Goal: Communication & Community: Answer question/provide support

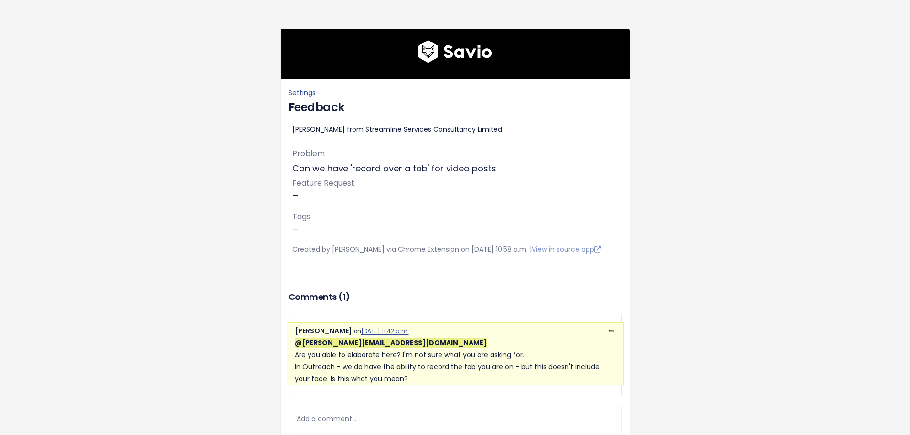
scroll to position [131, 0]
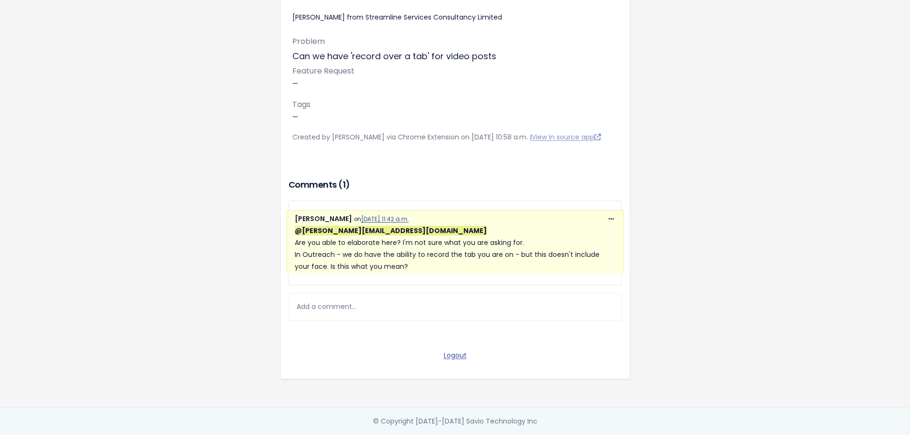
click at [346, 302] on div "Add a comment..." at bounding box center [454, 307] width 333 height 28
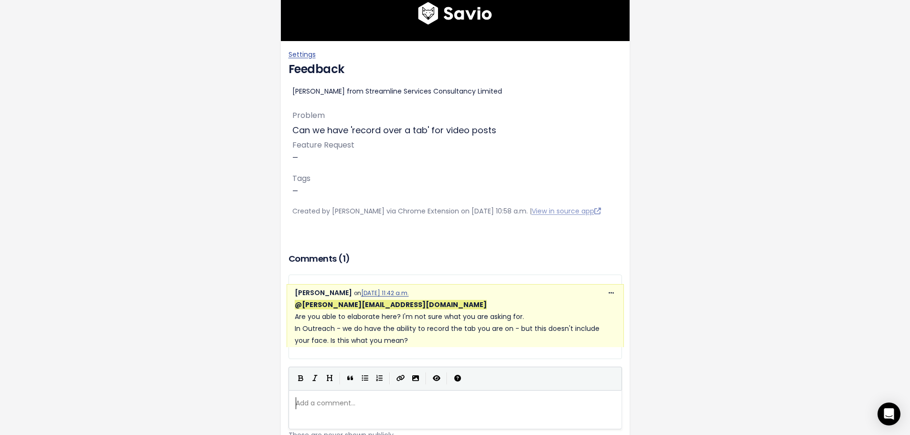
scroll to position [191, 0]
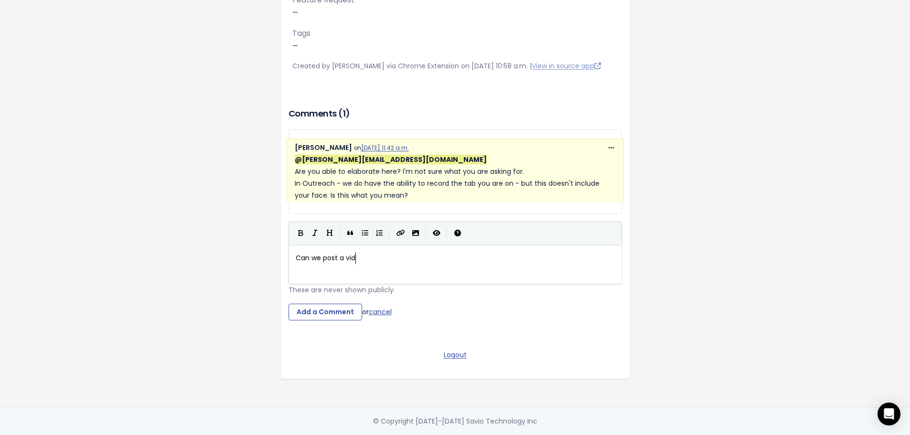
type textarea "Can we post a video"
type textarea "At the moment we can postr"
type textarea "a"
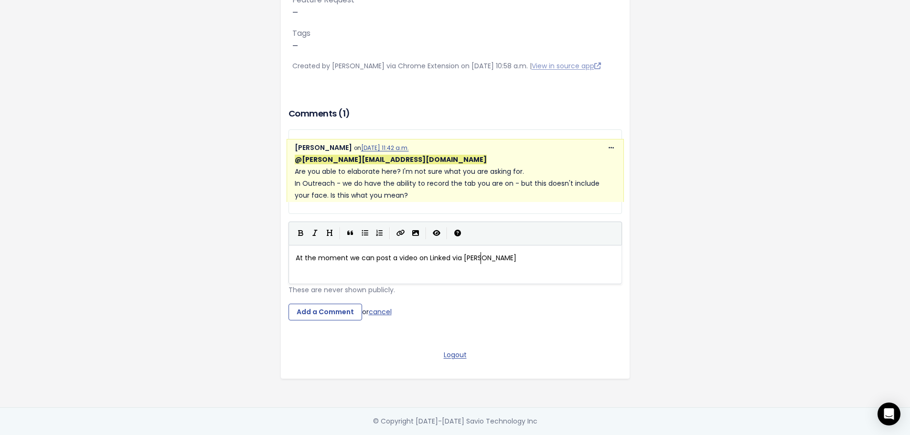
scroll to position [3, 94]
type textarea "a video on Linked via paiger in 'staret"
type textarea "t"
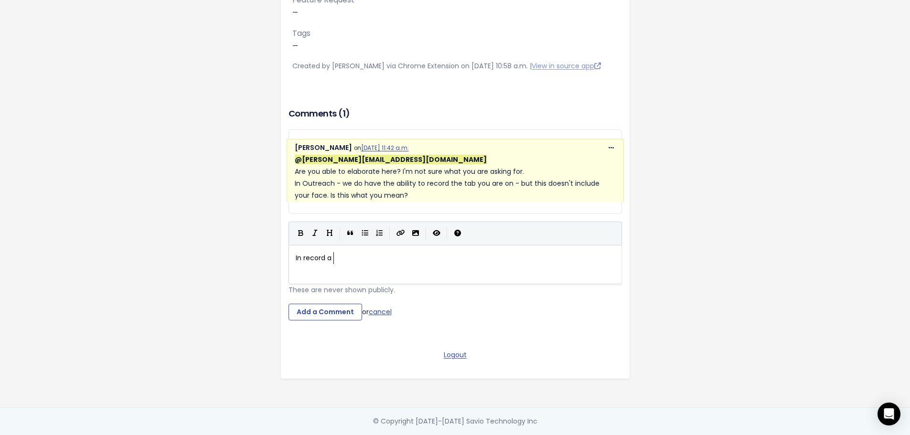
type textarea "In record a c"
type textarea "video under 'Personal Branding"
type textarea "'Personal Branding"
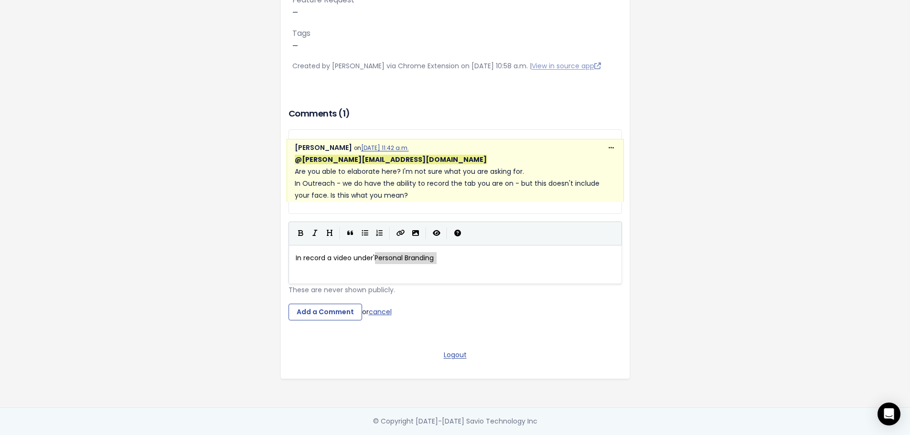
drag, startPoint x: 372, startPoint y: 261, endPoint x: 220, endPoint y: 278, distance: 152.3
drag, startPoint x: 370, startPoint y: 261, endPoint x: 248, endPoint y: 265, distance: 121.4
type textarea "We can record a video under personal"
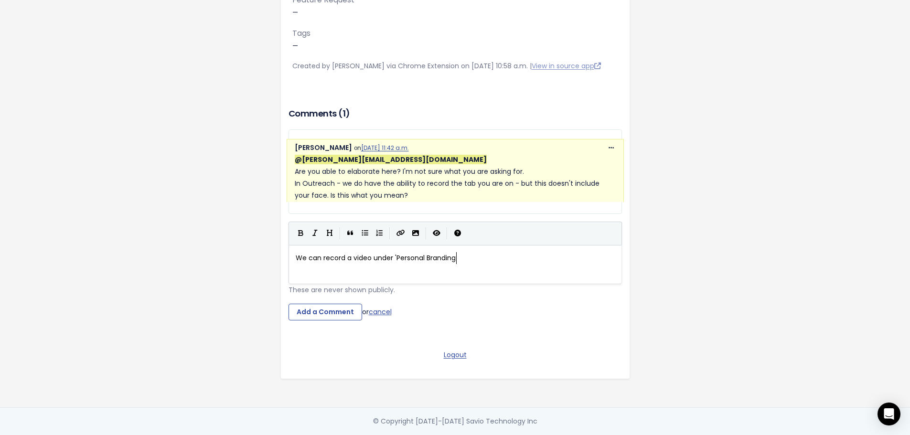
click at [454, 260] on pre "We can record a video under 'Personal Branding" at bounding box center [459, 258] width 330 height 12
type textarea "' to post on LinkedIn. Can we have the ability to r"
type textarea "'record over a tab' as well as use t"
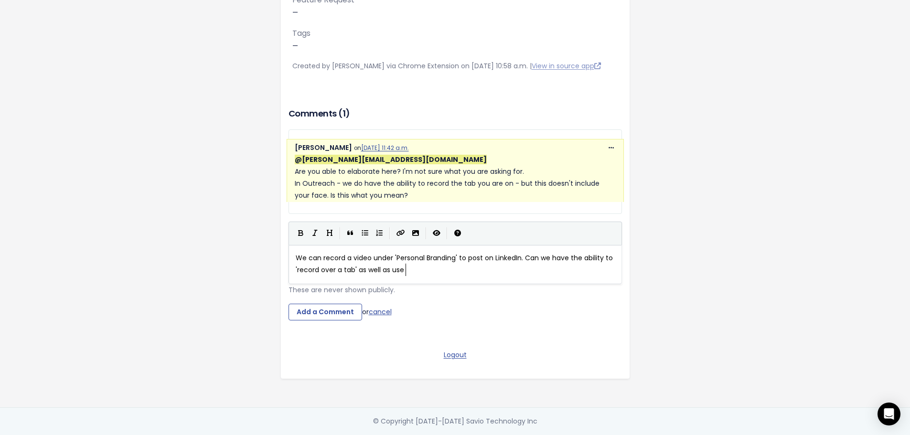
scroll to position [3, 112]
click at [296, 259] on span "We can record a video under 'Personal Branding' to post on LinkedIn. Can we hav…" at bounding box center [455, 263] width 319 height 21
click at [294, 262] on pre "We can record a video under 'Personal Branding' to post on LinkedIn. Can we hav…" at bounding box center [459, 264] width 330 height 24
type textarea "Atthe mo"
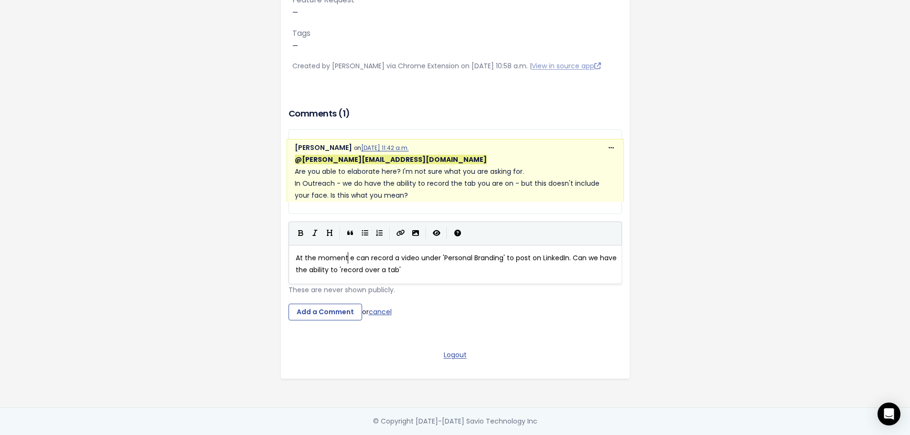
type textarea "the moment w"
click at [427, 273] on pre "At the moment we can record a video under 'Personal Branding' to post on Linked…" at bounding box center [459, 264] width 330 height 24
type textarea "in this section lijke"
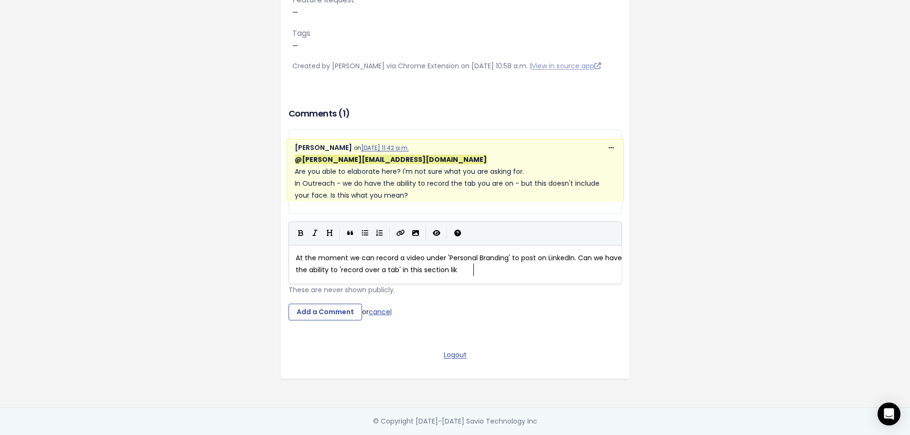
scroll to position [3, 7]
type textarea "ke"
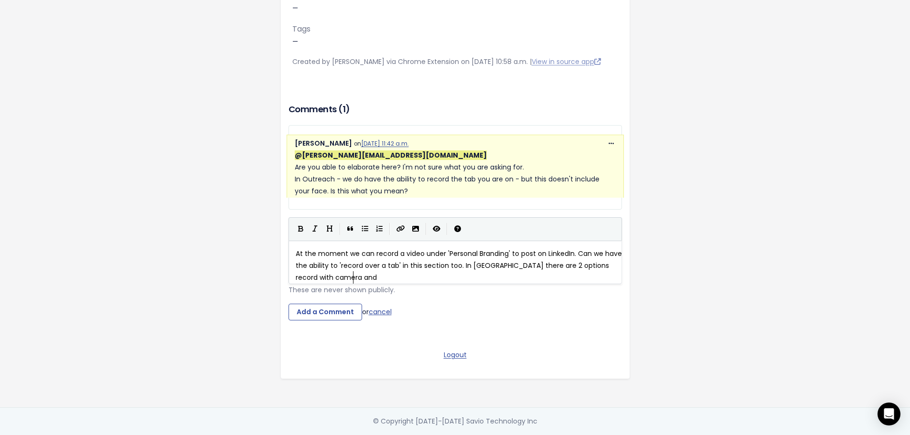
scroll to position [3, 203]
type textarea "too. In putreach there are 2 options record with camera and record over a tab"
type textarea "'"
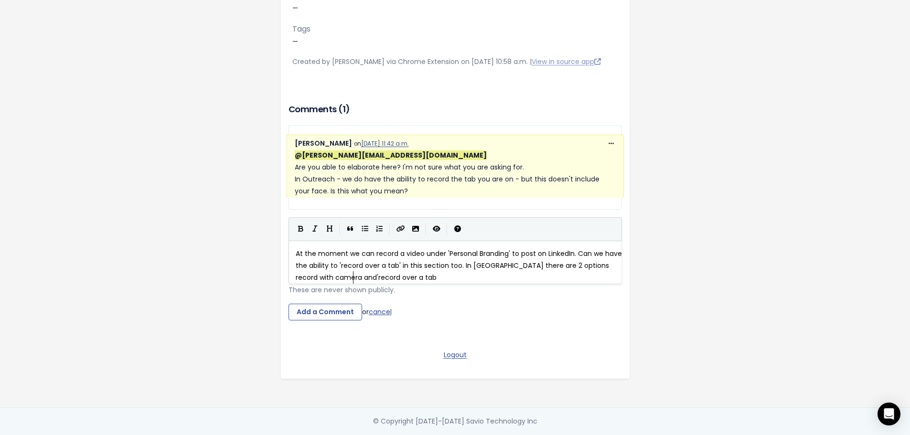
click at [348, 282] on span "At the moment we can record a video under 'Personal Branding' to post on Linked…" at bounding box center [460, 265] width 328 height 33
click at [411, 284] on pre "At the moment we can record a video under 'Personal Branding' to post on Linked…" at bounding box center [459, 266] width 330 height 36
type textarea "'"
click at [309, 282] on span "At the moment we can record a video under 'Personal Branding' to post on Linked…" at bounding box center [460, 265] width 328 height 33
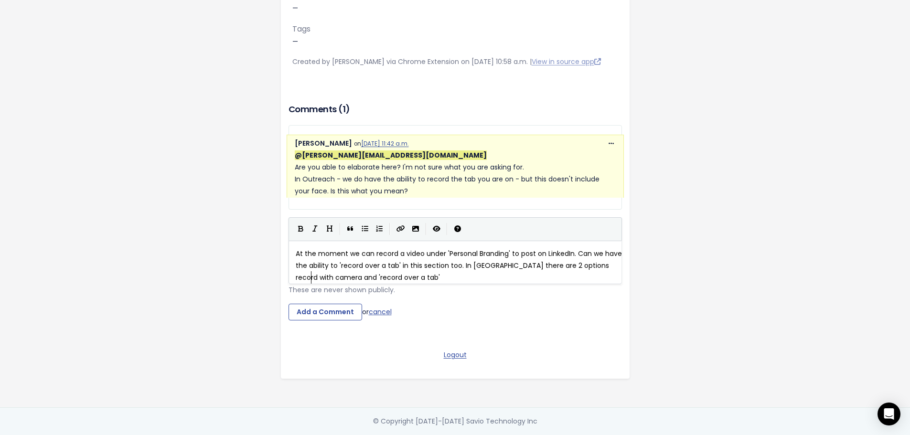
type textarea "'"
click at [582, 273] on span "At the moment we can record a video under 'Personal Branding' to post on Linked…" at bounding box center [460, 265] width 328 height 33
type textarea "'"
drag, startPoint x: 513, startPoint y: 261, endPoint x: 561, endPoint y: 268, distance: 48.7
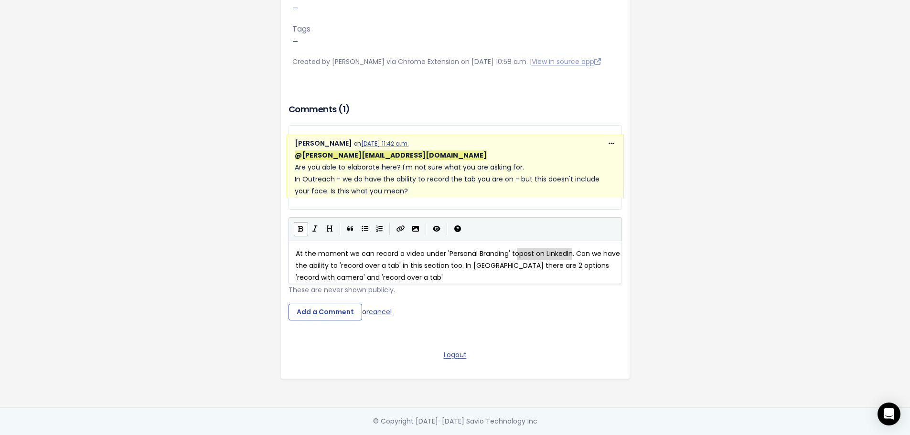
type textarea "post on LinkedIn"
click at [299, 232] on icon "Bold" at bounding box center [300, 228] width 5 height 7
type textarea "ost on LinkedIn."
click at [487, 275] on span "At the moment we can record a video under 'Personal Branding' to post on Linked…" at bounding box center [460, 265] width 328 height 33
type textarea "o"
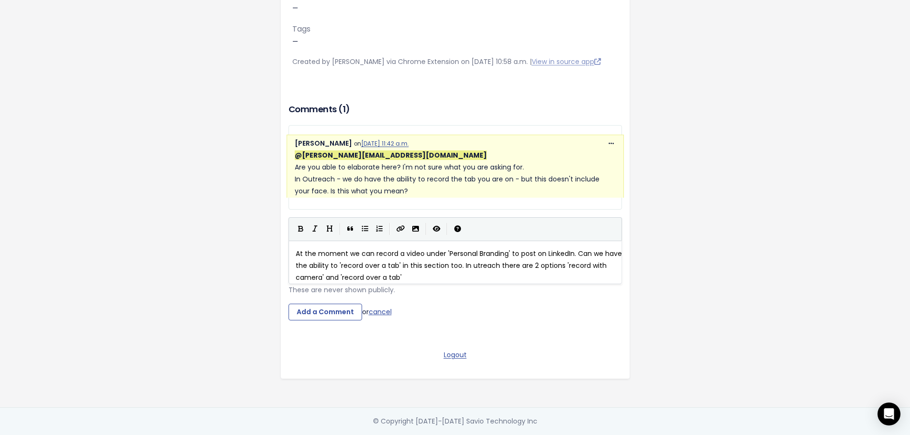
scroll to position [3, 3]
click at [432, 284] on pre "At the moment we can record a video under 'Personal Branding' to post on Linked…" at bounding box center [459, 266] width 330 height 36
click at [474, 272] on span "At the moment we can record a video under 'Personal Branding' to post on Linked…" at bounding box center [460, 265] width 328 height 33
type textarea "to post in LinkedIn"
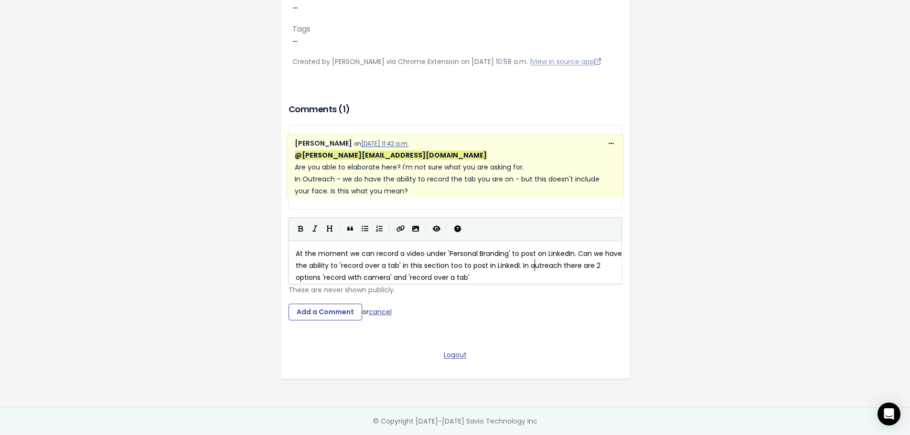
scroll to position [3, 61]
click at [496, 284] on pre "At the moment we can record a video under 'Personal Branding' to post on Linked…" at bounding box center [459, 266] width 330 height 36
type textarea ". The client wants the 'rw"
type textarea "ecord over a tav"
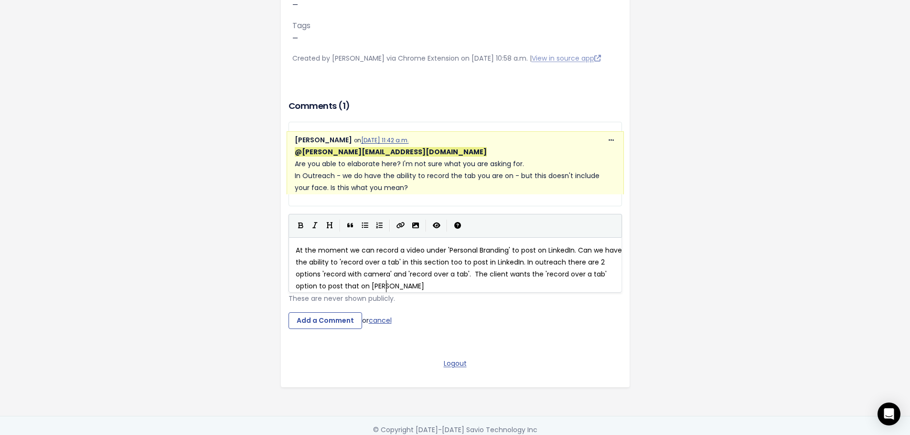
scroll to position [3, 102]
type textarea "b' option to post that on LinkedIn"
click at [506, 273] on span "At the moment we can record a video under 'Personal Branding' to post on Linked…" at bounding box center [460, 268] width 328 height 46
type textarea "on"
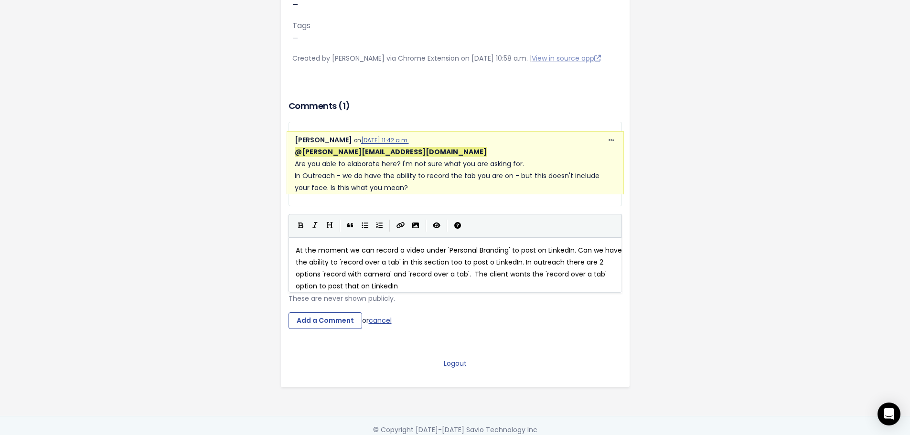
scroll to position [3, 8]
click at [538, 275] on span "At the moment we can record a video under 'Personal Branding' to post on Linked…" at bounding box center [460, 268] width 328 height 46
type textarea "?"
drag, startPoint x: 331, startPoint y: 299, endPoint x: 396, endPoint y: 300, distance: 65.0
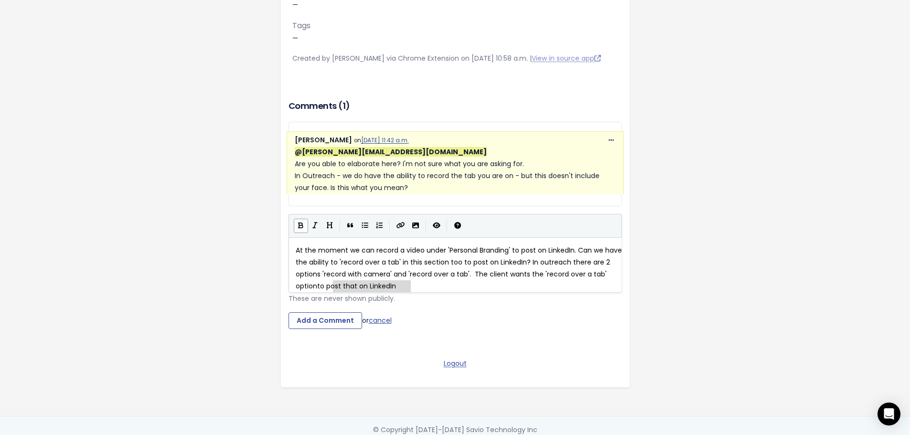
type textarea "to post that on LinkedIn"
click at [299, 229] on icon "Bold" at bounding box center [300, 225] width 5 height 7
click at [436, 293] on pre "At the moment we can record a video under 'Personal Branding' to post on Linked…" at bounding box center [459, 269] width 330 height 48
click at [338, 291] on span "to post that on LinkedIn" at bounding box center [367, 286] width 87 height 10
click at [337, 291] on span "to post that on LinkedIn" at bounding box center [367, 286] width 87 height 10
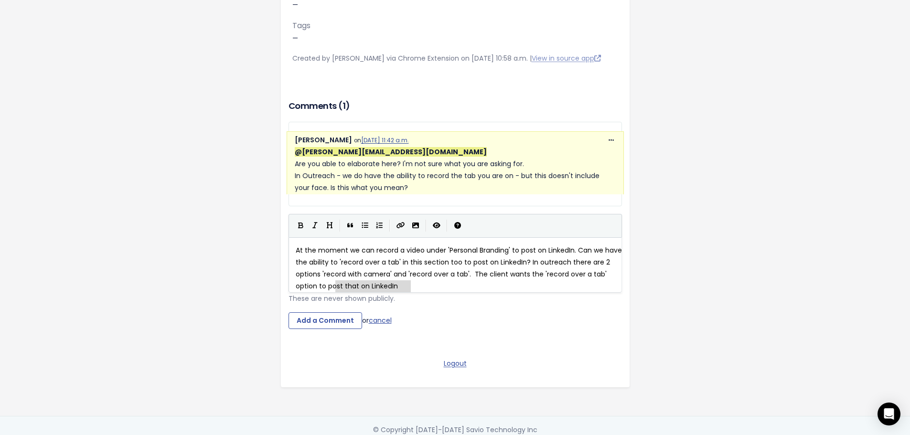
type textarea "to post that on LinkedIn"
drag, startPoint x: 399, startPoint y: 299, endPoint x: 331, endPoint y: 298, distance: 68.3
drag, startPoint x: 293, startPoint y: 238, endPoint x: 301, endPoint y: 245, distance: 10.2
click at [294, 233] on button "Bold" at bounding box center [301, 226] width 14 height 14
click at [448, 308] on div "x At the moment we can record a video under 'Personal Branding' to post on Link…" at bounding box center [467, 277] width 347 height 69
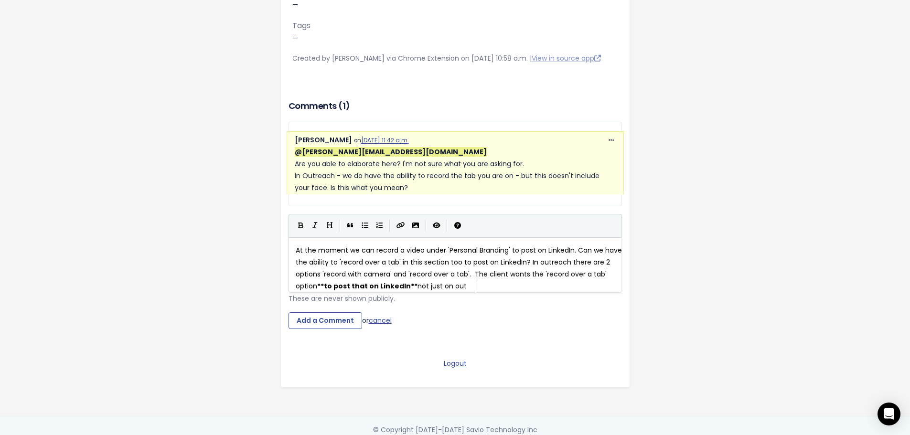
scroll to position [3, 49]
type textarea "not just on outreach"
click at [454, 291] on span "At the moment we can record a video under 'Personal Branding' to post on Linked…" at bounding box center [460, 268] width 328 height 46
type textarea "i"
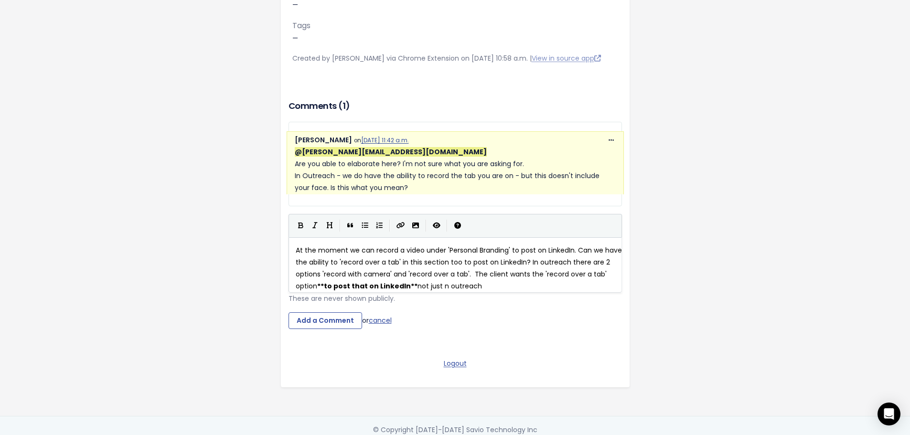
scroll to position [3, 1]
drag, startPoint x: 483, startPoint y: 274, endPoint x: 536, endPoint y: 279, distance: 52.8
type textarea "post on LinkedIn"
click at [298, 229] on icon "Bold" at bounding box center [300, 225] width 5 height 7
click at [302, 233] on button "Bold" at bounding box center [301, 226] width 14 height 14
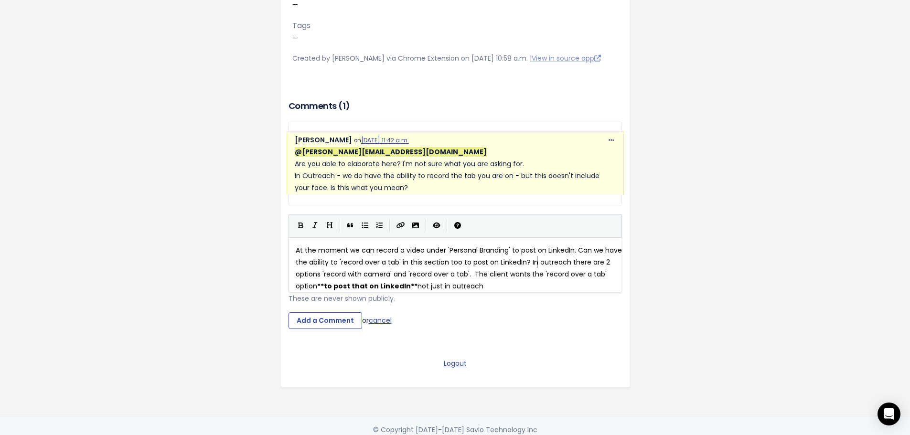
click at [520, 293] on pre "At the moment we can record a video under 'Personal Branding' to post on Linked…" at bounding box center [459, 269] width 330 height 48
type textarea ". Does that make sense?"
click at [296, 262] on span "At the moment we can record a video under 'Personal Branding' to post on Linked…" at bounding box center [460, 268] width 328 height 46
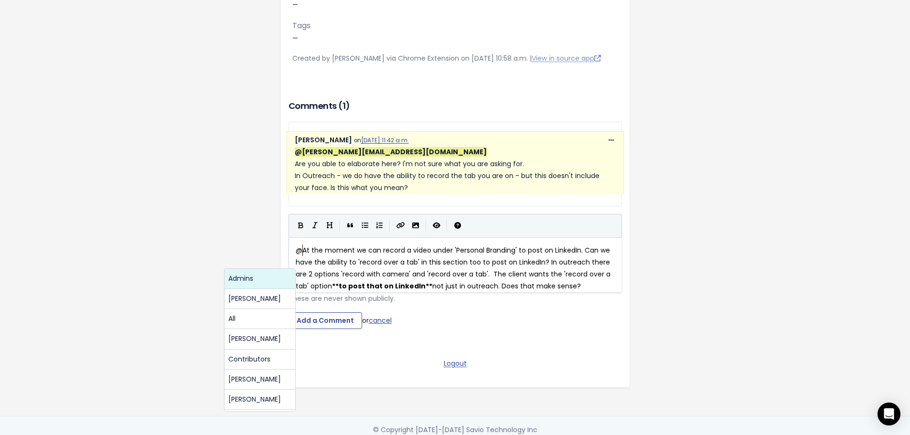
scroll to position [3, 7]
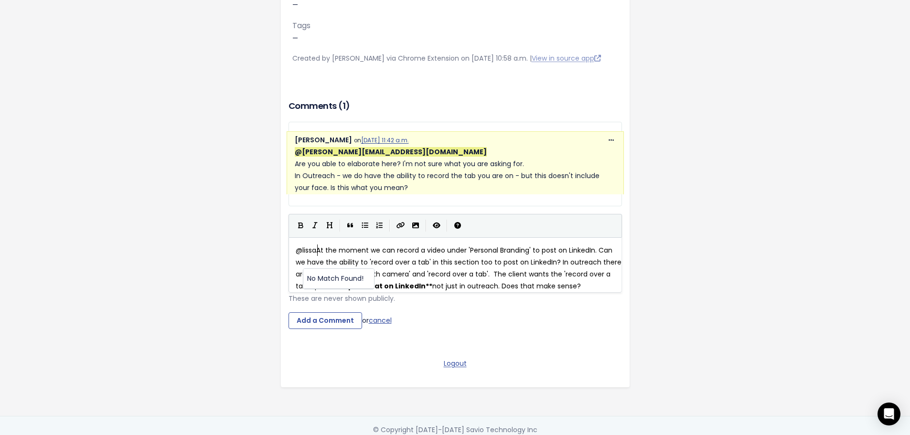
type textarea "@lissa"
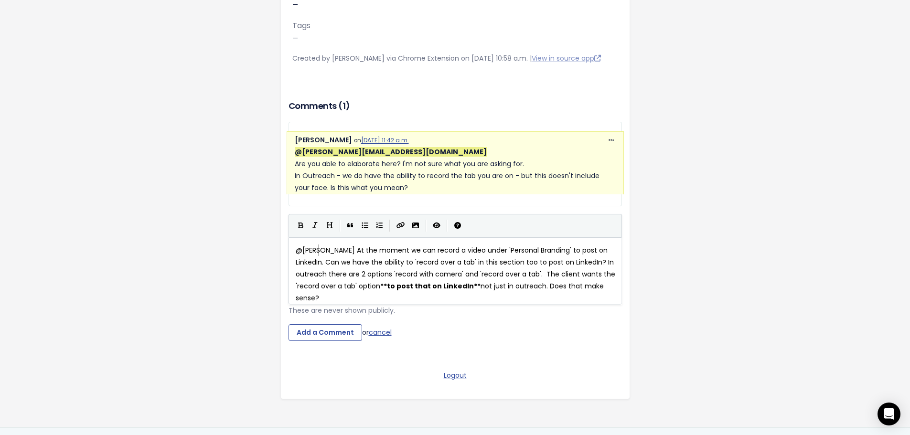
scroll to position [3, 22]
click at [308, 257] on div "x @lissa At the moment we can record a video under 'Personal Branding' to post …" at bounding box center [459, 275] width 330 height 64
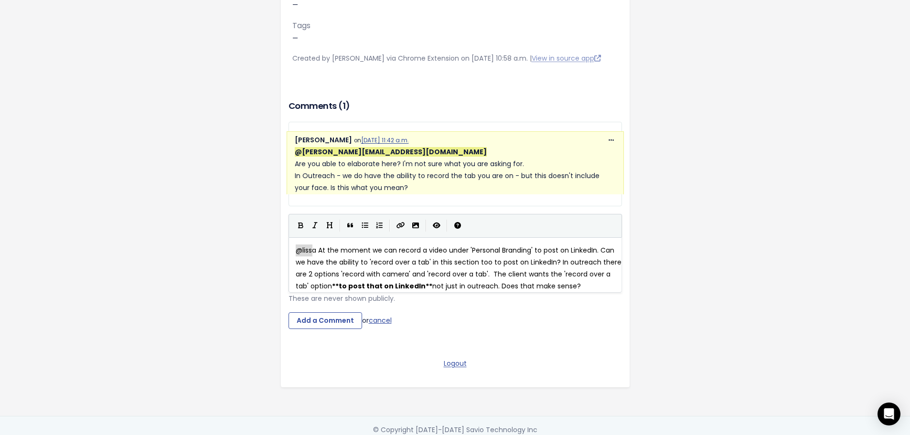
type textarea "@liss"
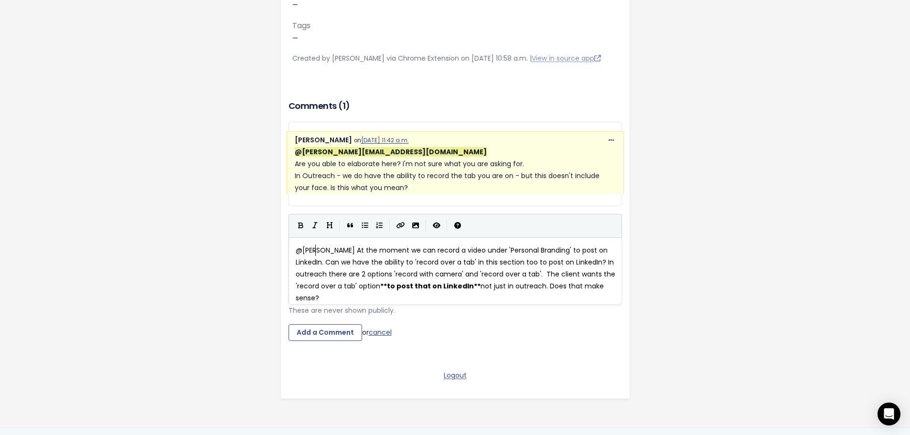
click at [312, 260] on span "@lisa At the moment we can record a video under 'Personal Branding' to post on …" at bounding box center [456, 274] width 321 height 58
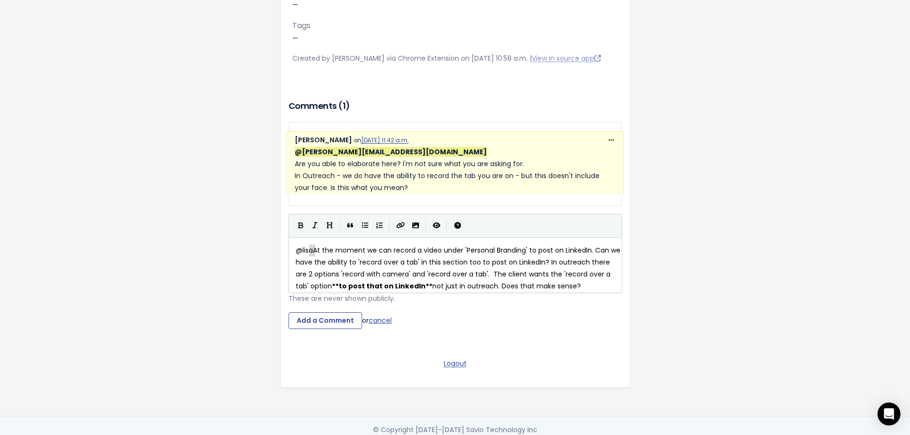
type textarea "lisa"
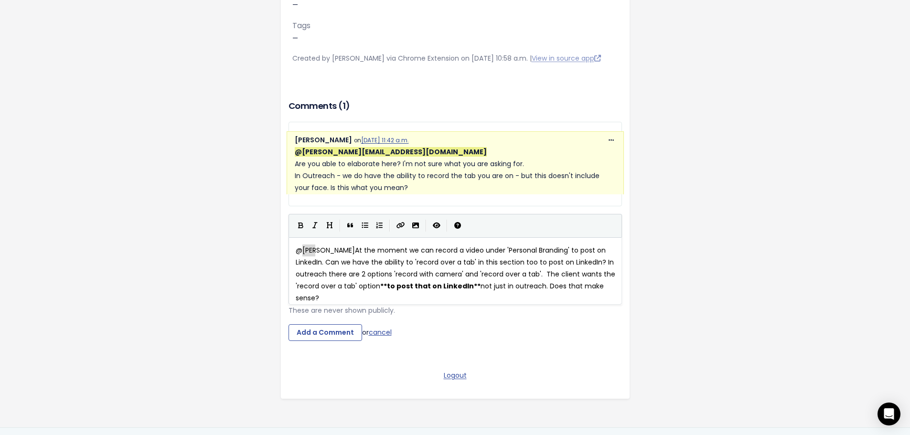
drag, startPoint x: 310, startPoint y: 261, endPoint x: 289, endPoint y: 263, distance: 21.1
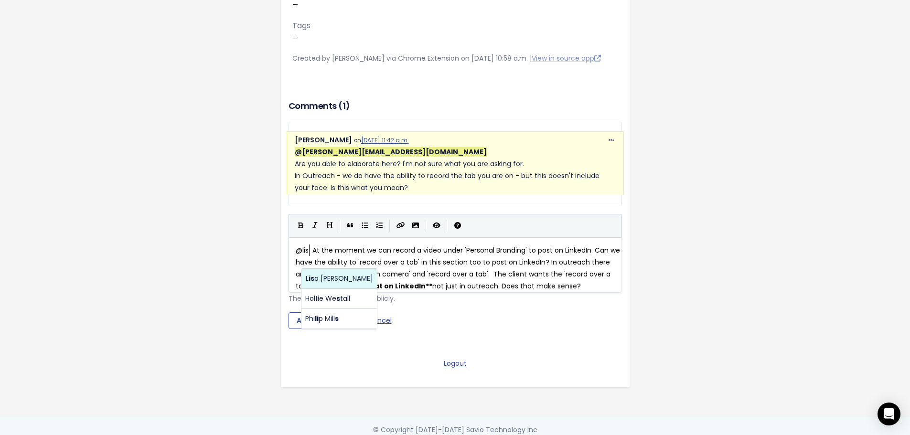
scroll to position [3, 17]
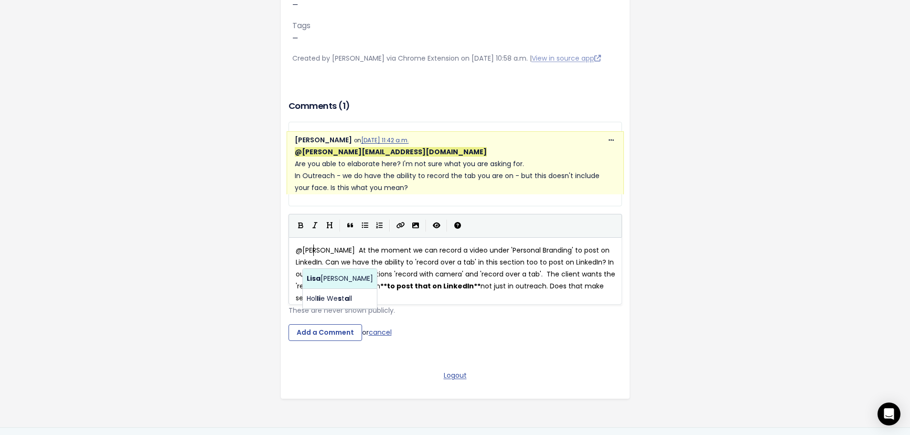
type textarea "@product@paiger.co"
click at [326, 277] on body "Settings Feedback Harry Wilkins from Streamline Services Consultancy Limited Pr…" at bounding box center [455, 132] width 910 height 647
click at [332, 275] on span "@product@paiger.co At the moment we can record a video under 'Personal Branding…" at bounding box center [458, 274] width 325 height 58
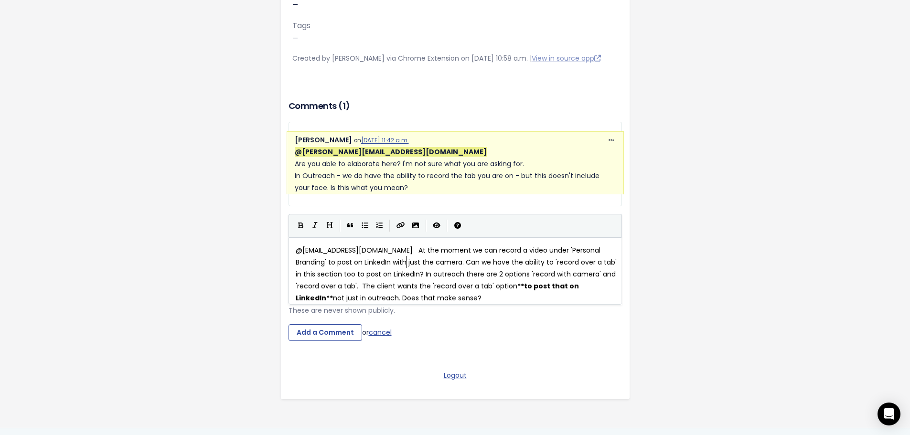
scroll to position [3, 73]
type textarea "with just the camera."
drag, startPoint x: 326, startPoint y: 361, endPoint x: 322, endPoint y: 344, distance: 16.6
click at [322, 344] on div "Comments ( 1 ) Copy Link Quote Reply Lisa Woods on Sept. 23, 2025, 11:42 a.m. @…" at bounding box center [455, 234] width 348 height 272
click at [323, 341] on input "Add a Comment" at bounding box center [325, 332] width 74 height 17
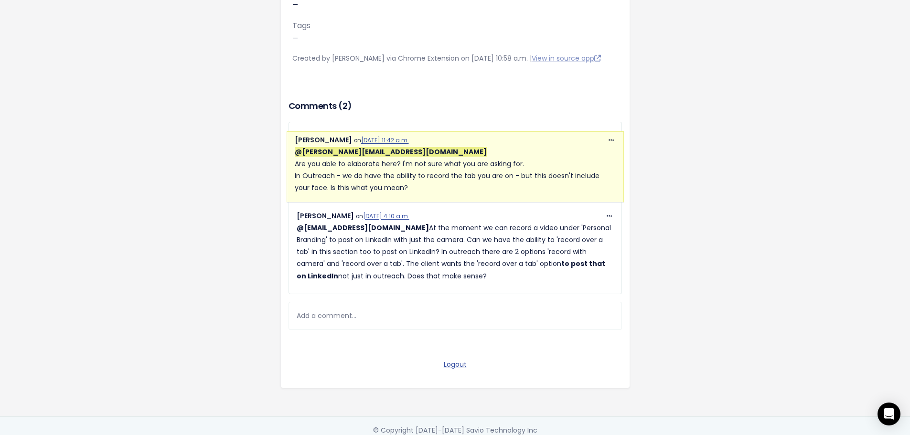
scroll to position [219, 0]
